Goal: Task Accomplishment & Management: Use online tool/utility

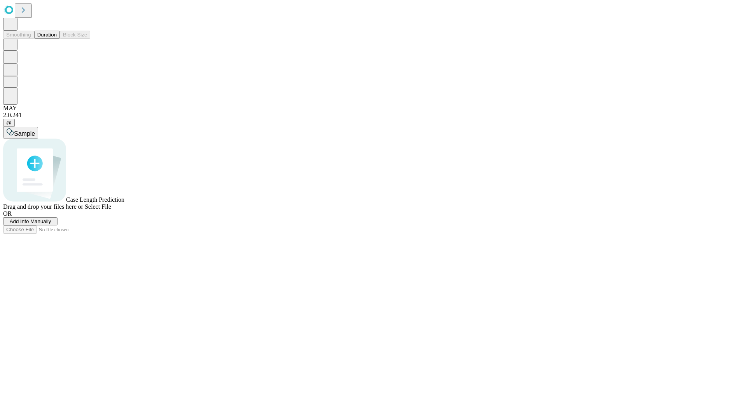
click at [57, 39] on button "Duration" at bounding box center [47, 35] width 26 height 8
click at [51, 225] on span "Add Info Manually" at bounding box center [31, 222] width 42 height 6
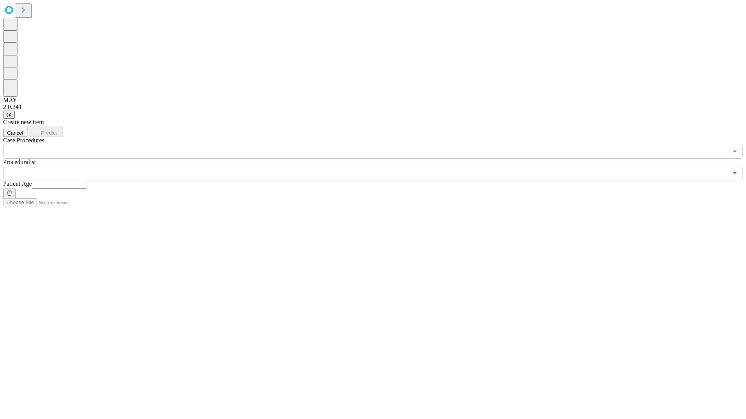
click at [87, 181] on input "text" at bounding box center [59, 185] width 55 height 8
type input "**"
click at [378, 166] on input "text" at bounding box center [365, 173] width 724 height 15
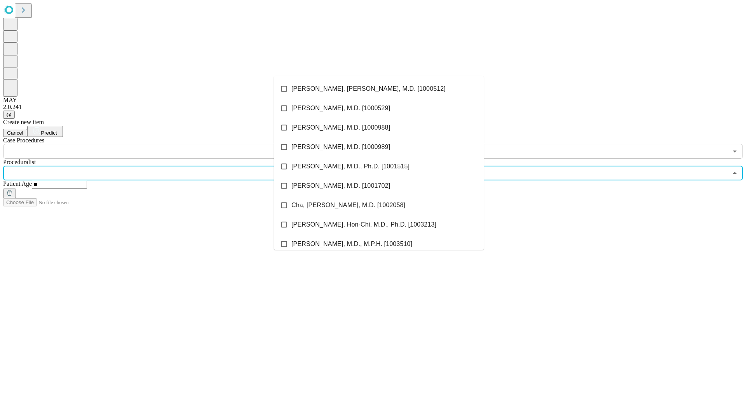
click at [379, 89] on li "[PERSON_NAME], [PERSON_NAME], M.D. [1000512]" at bounding box center [379, 88] width 210 height 19
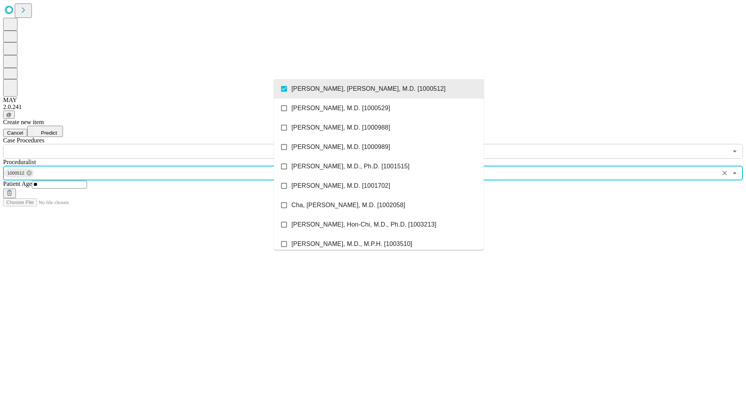
click at [163, 144] on input "text" at bounding box center [365, 151] width 724 height 15
